Goal: Task Accomplishment & Management: Use online tool/utility

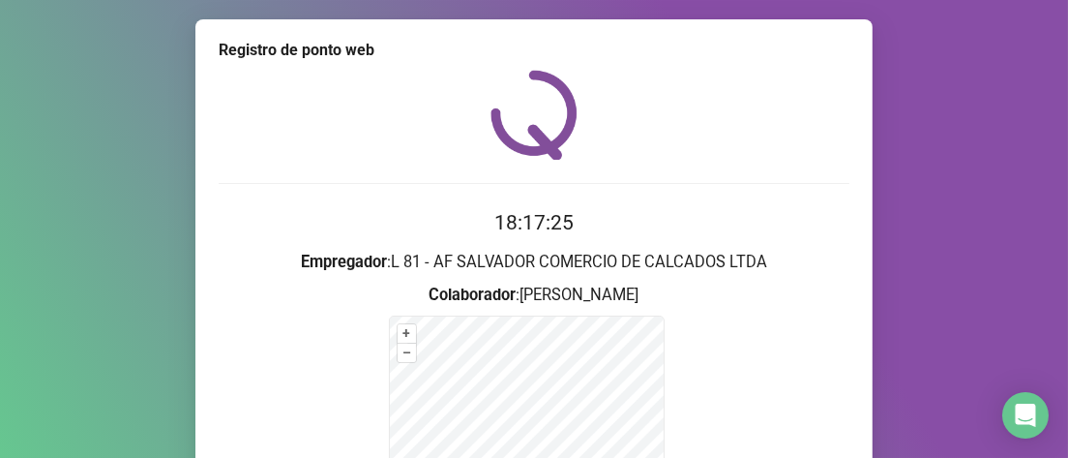
scroll to position [290, 0]
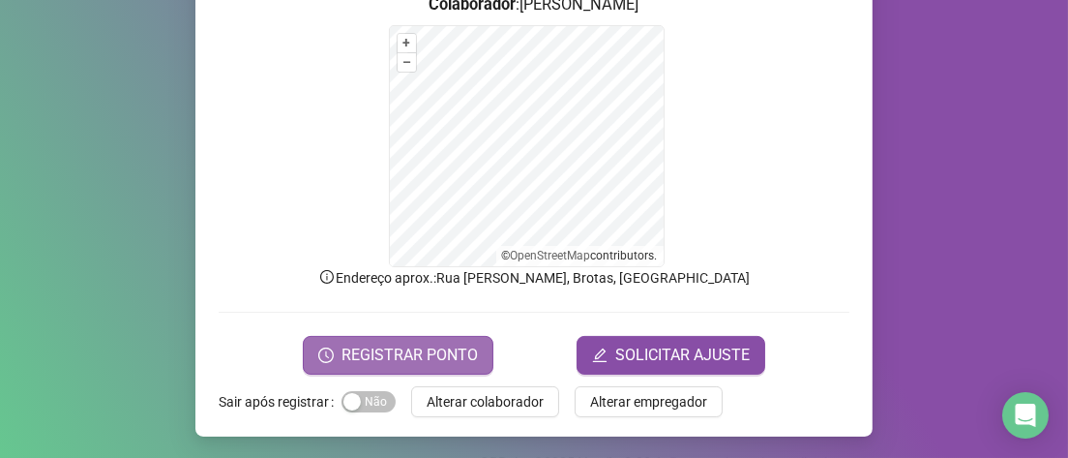
click at [365, 345] on span "REGISTRAR PONTO" at bounding box center [410, 355] width 136 height 23
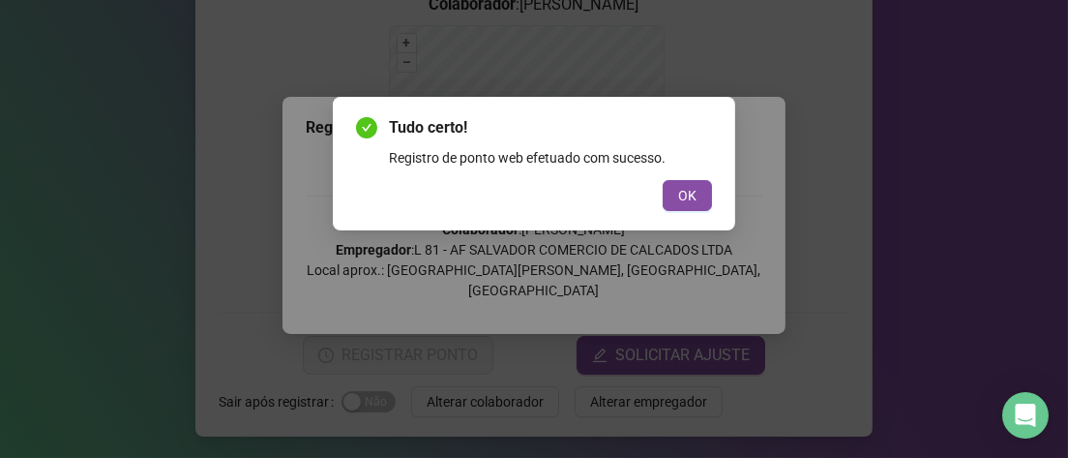
drag, startPoint x: 694, startPoint y: 194, endPoint x: 712, endPoint y: 189, distance: 19.0
click at [696, 191] on span "OK" at bounding box center [687, 195] width 18 height 21
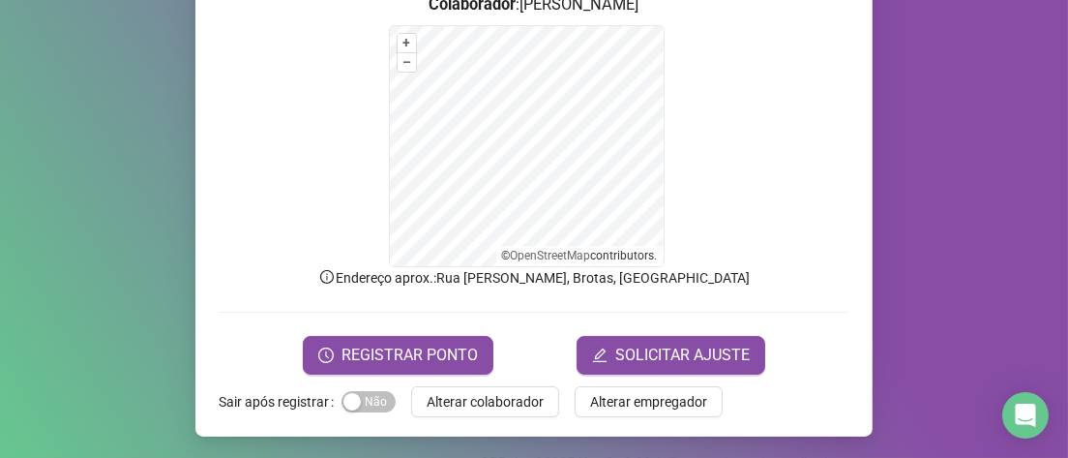
click at [262, 397] on label "Sair após registrar" at bounding box center [280, 401] width 123 height 31
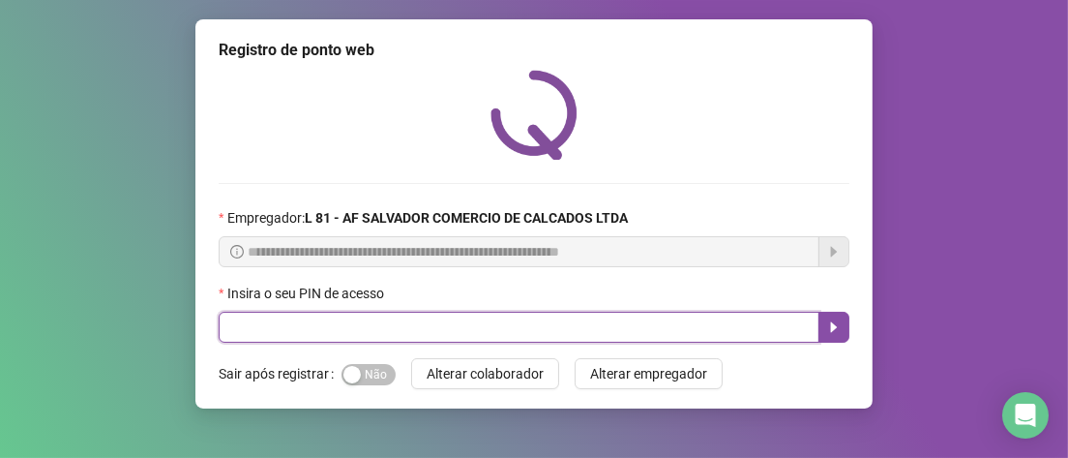
click at [323, 336] on input "text" at bounding box center [519, 327] width 601 height 31
type input "*****"
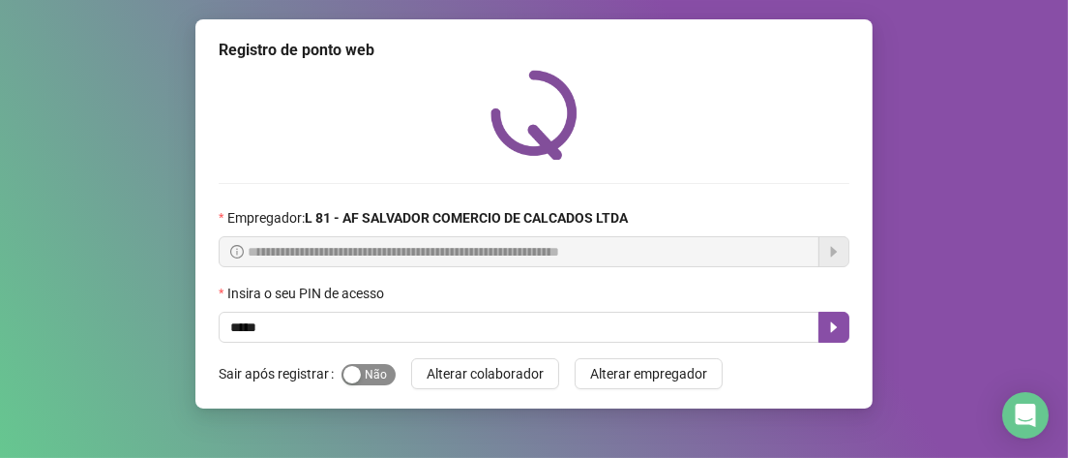
click at [356, 377] on div "button" at bounding box center [352, 374] width 17 height 17
click at [834, 328] on icon "caret-right" at bounding box center [834, 327] width 7 height 11
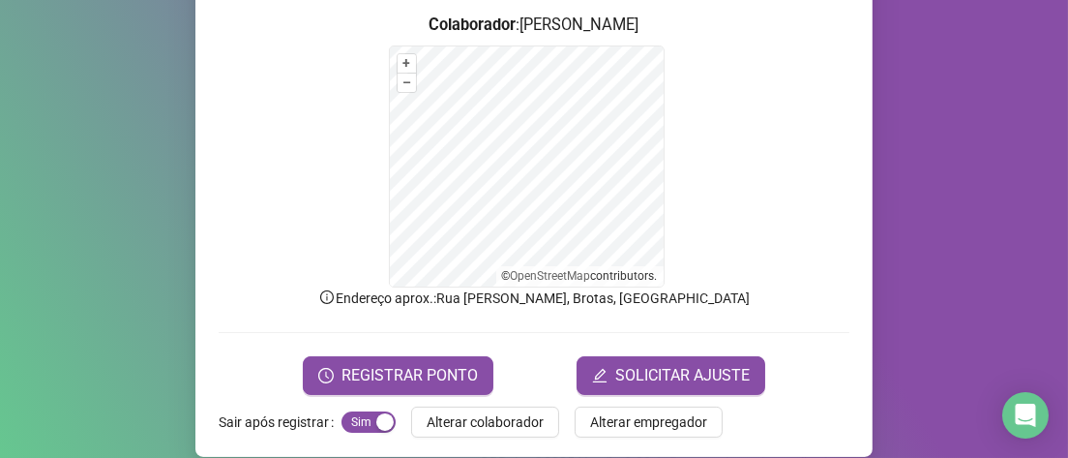
scroll to position [286, 0]
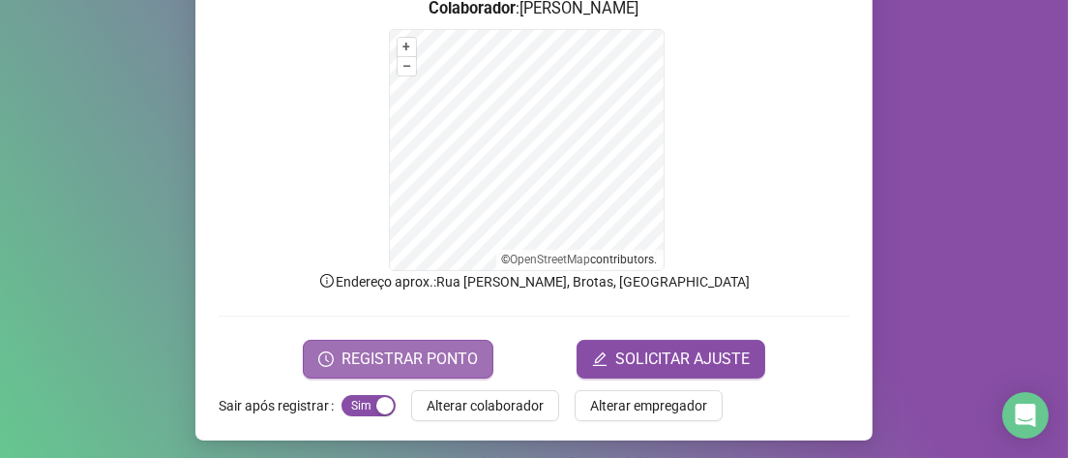
click at [389, 356] on span "REGISTRAR PONTO" at bounding box center [410, 358] width 136 height 23
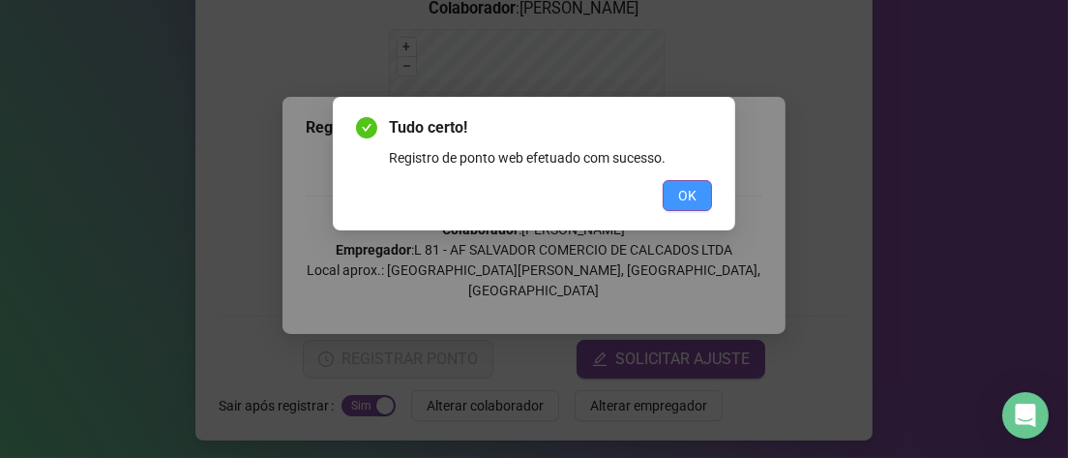
click at [692, 202] on span "OK" at bounding box center [687, 195] width 18 height 21
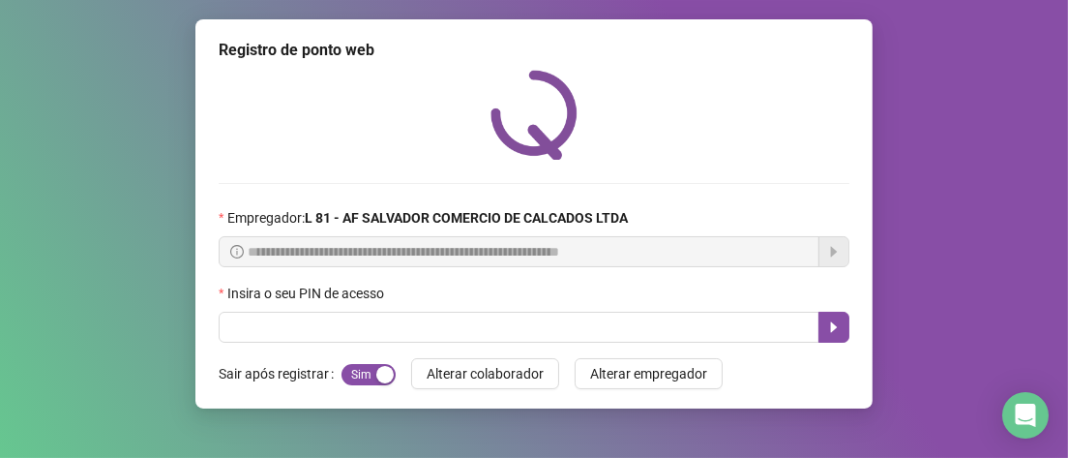
scroll to position [0, 0]
